Goal: Transaction & Acquisition: Purchase product/service

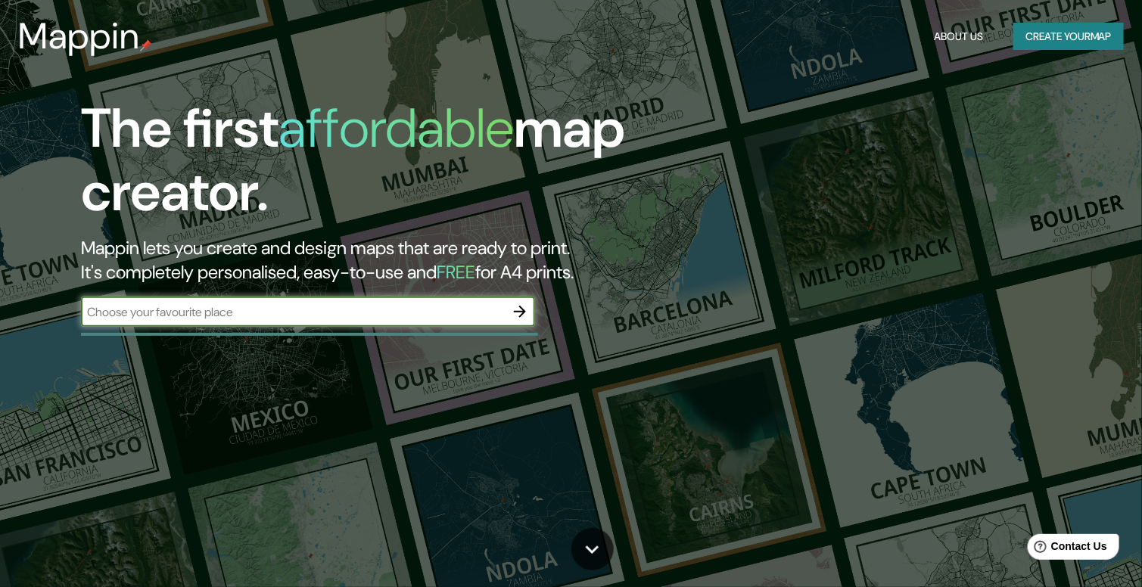
click at [1075, 35] on button "Create your map" at bounding box center [1068, 37] width 110 height 28
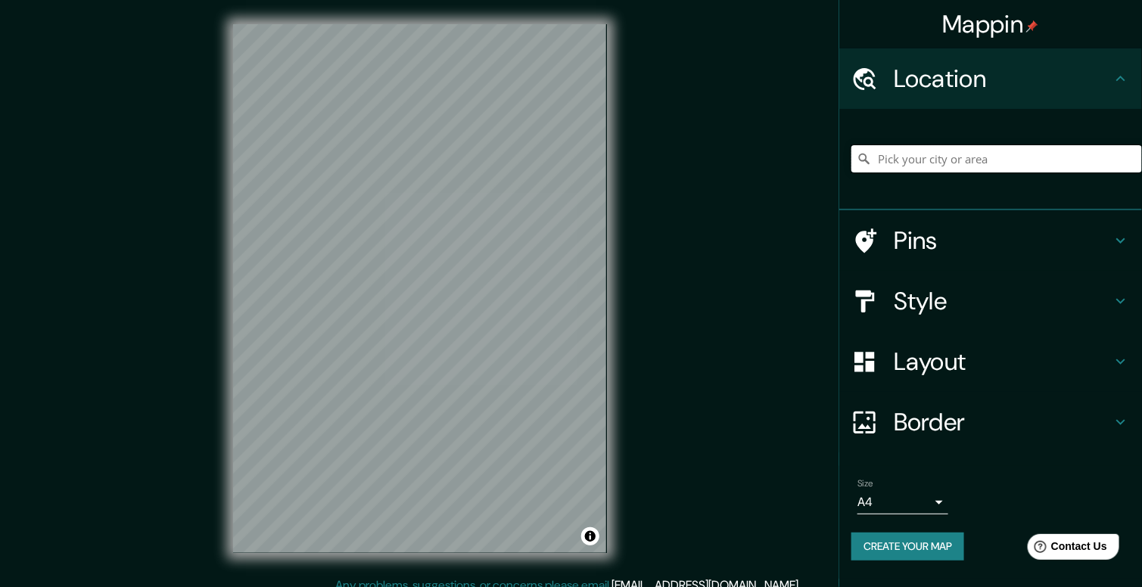
click at [896, 166] on input "Pick your city or area" at bounding box center [996, 158] width 291 height 27
type input "[GEOGRAPHIC_DATA], [GEOGRAPHIC_DATA], [GEOGRAPHIC_DATA]"
click at [935, 502] on body "Mappin Location [GEOGRAPHIC_DATA], [GEOGRAPHIC_DATA], [GEOGRAPHIC_DATA] [GEOGRA…" at bounding box center [571, 293] width 1142 height 587
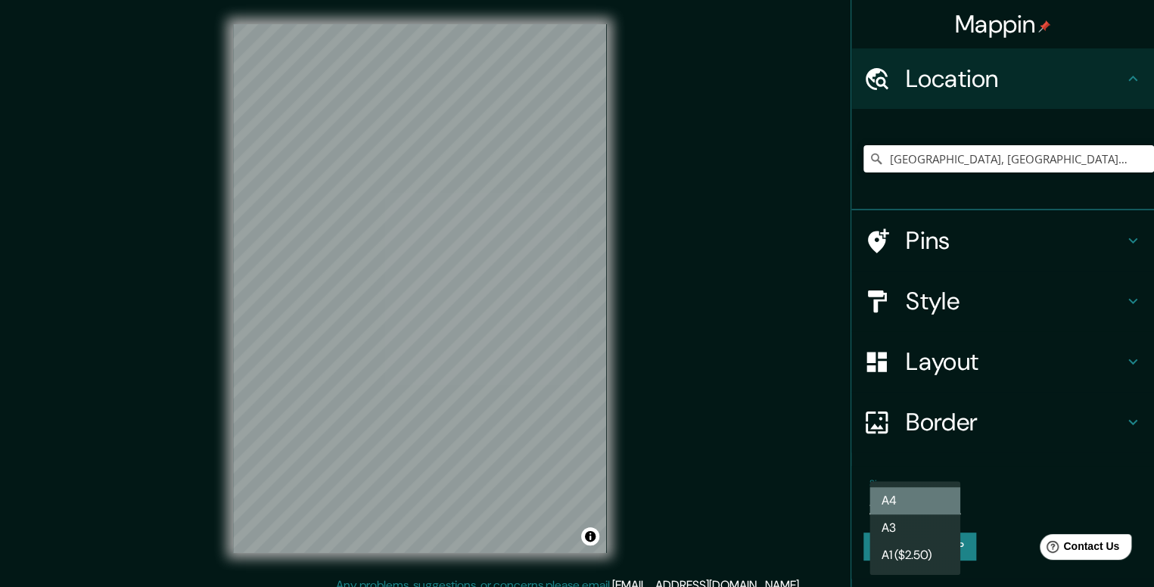
click at [938, 490] on li "A4" at bounding box center [914, 500] width 91 height 27
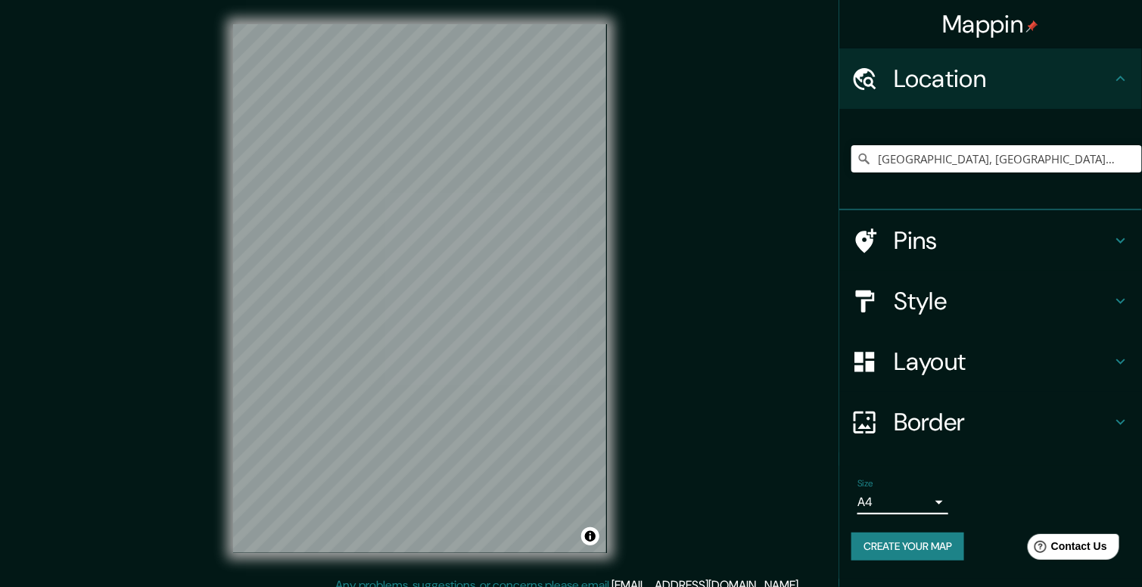
click at [1130, 244] on div "Pins" at bounding box center [990, 240] width 303 height 61
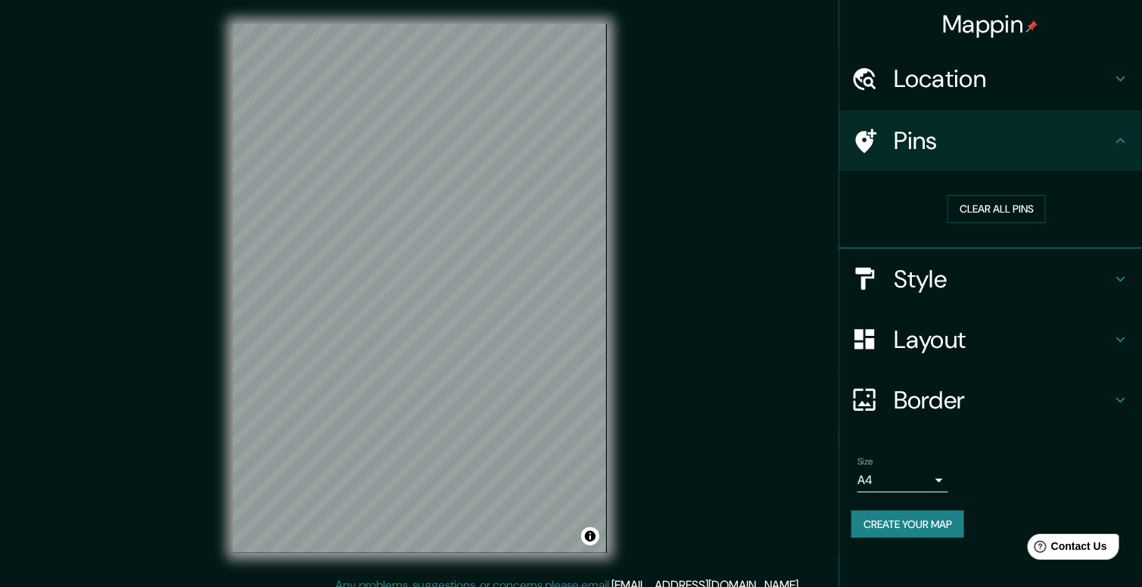
click at [1114, 274] on icon at bounding box center [1120, 279] width 18 height 18
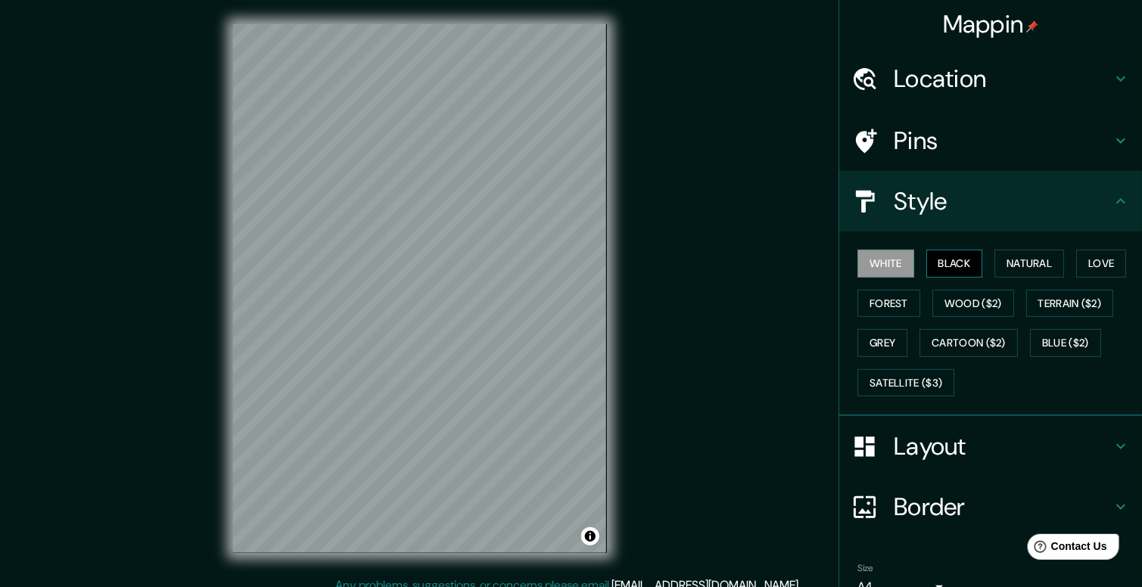
click at [950, 263] on button "Black" at bounding box center [954, 264] width 57 height 28
click at [1034, 263] on button "Natural" at bounding box center [1029, 264] width 70 height 28
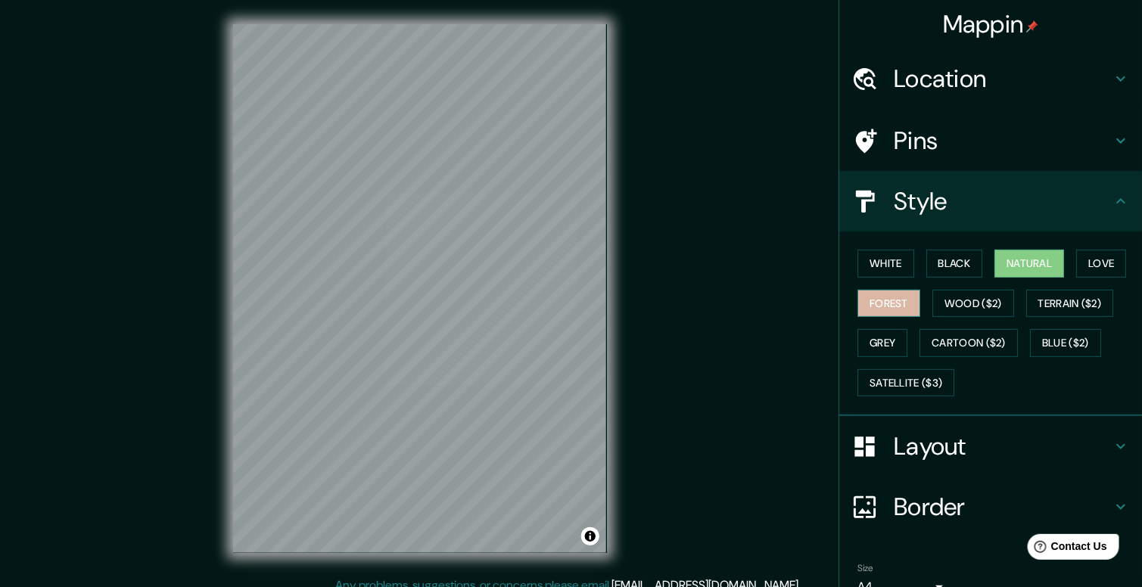
click at [881, 302] on button "Forest" at bounding box center [888, 304] width 63 height 28
click at [963, 312] on button "Wood ($2)" at bounding box center [973, 304] width 82 height 28
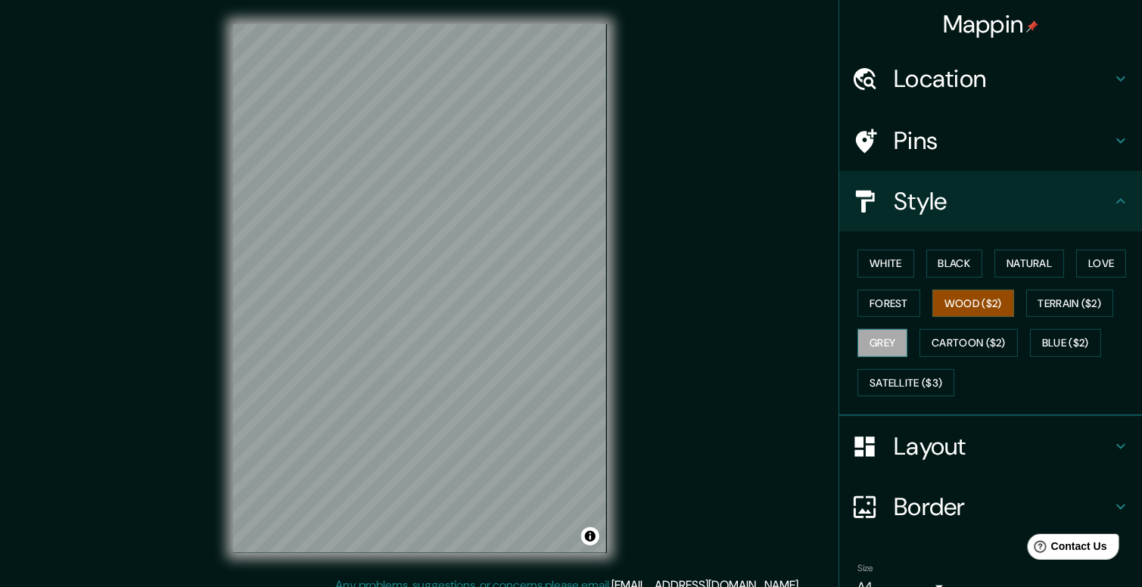
click at [878, 340] on button "Grey" at bounding box center [882, 343] width 50 height 28
click at [885, 302] on button "Forest" at bounding box center [888, 304] width 63 height 28
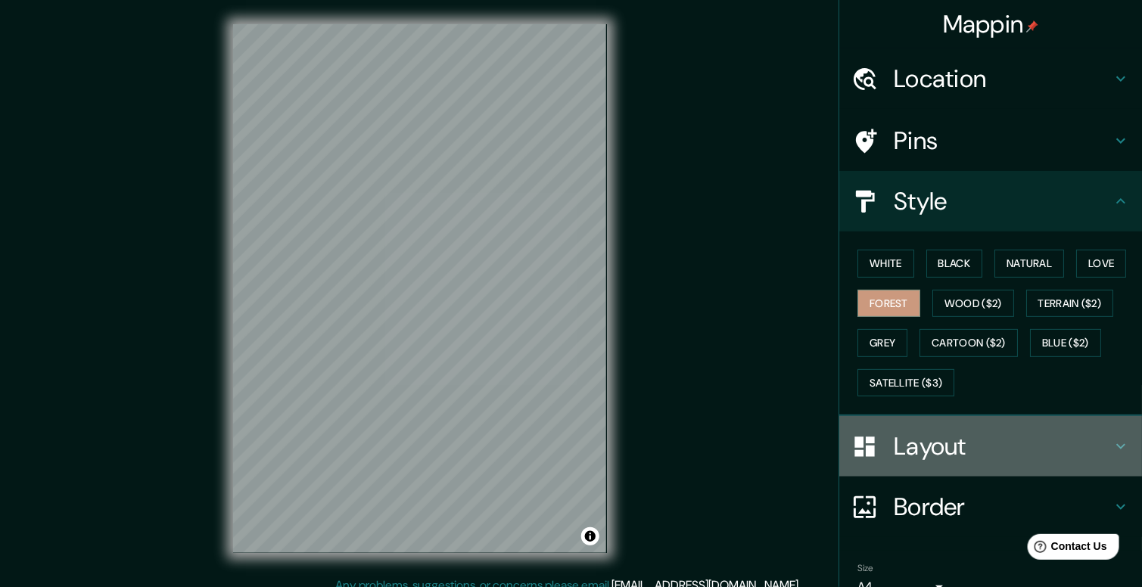
click at [967, 431] on h4 "Layout" at bounding box center [1003, 446] width 218 height 30
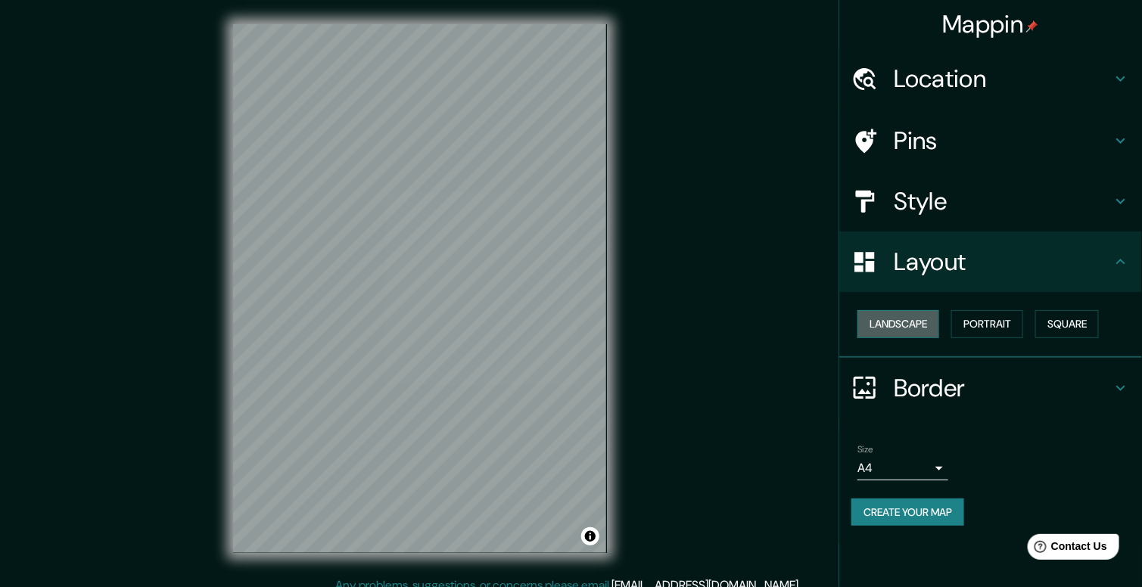
click at [922, 328] on button "Landscape" at bounding box center [898, 324] width 82 height 28
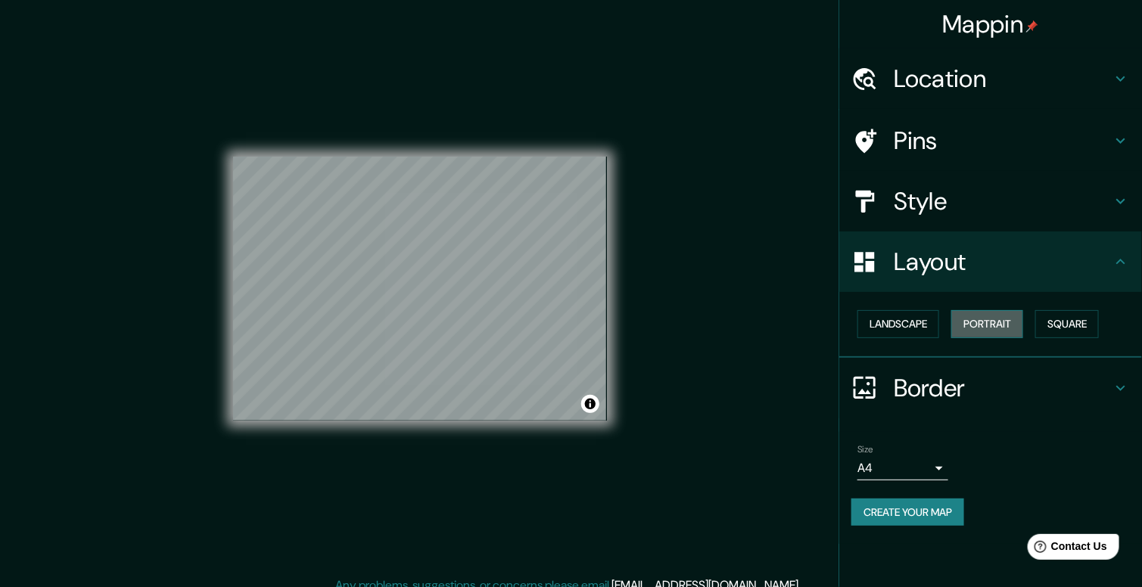
click at [990, 324] on button "Portrait" at bounding box center [987, 324] width 72 height 28
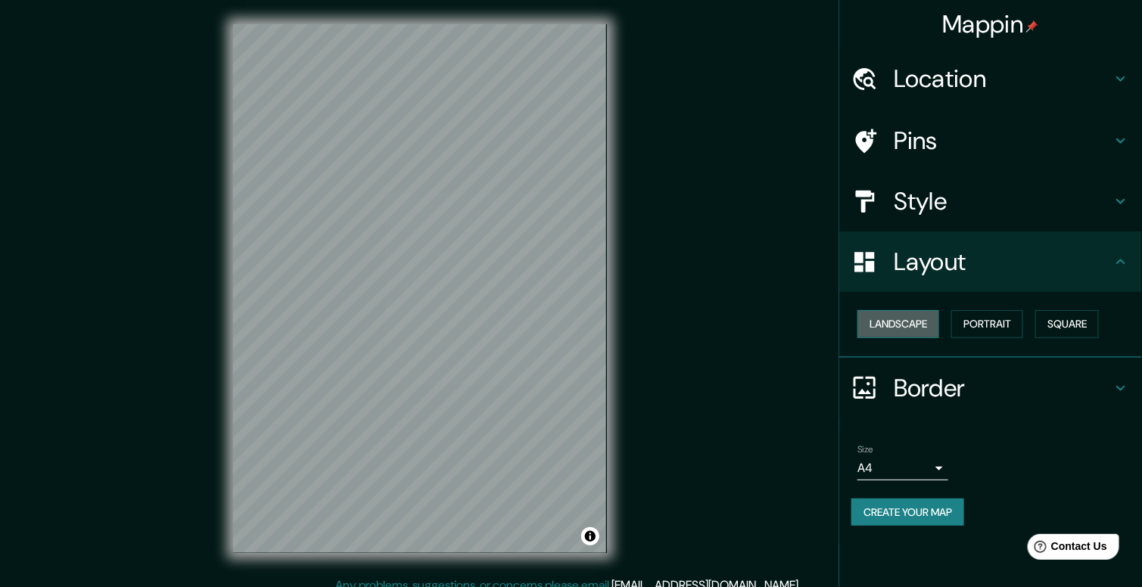
click at [888, 322] on button "Landscape" at bounding box center [898, 324] width 82 height 28
